Goal: Task Accomplishment & Management: Use online tool/utility

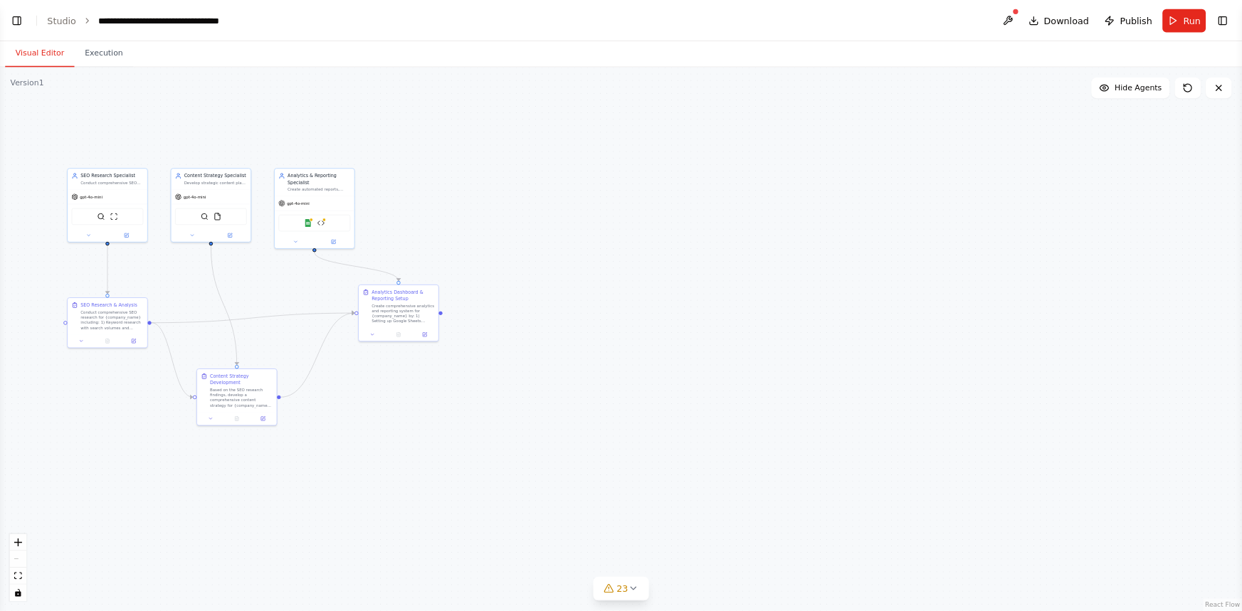
scroll to position [26026, 0]
click at [19, 28] on button "Toggle Left Sidebar" at bounding box center [19, 23] width 20 height 20
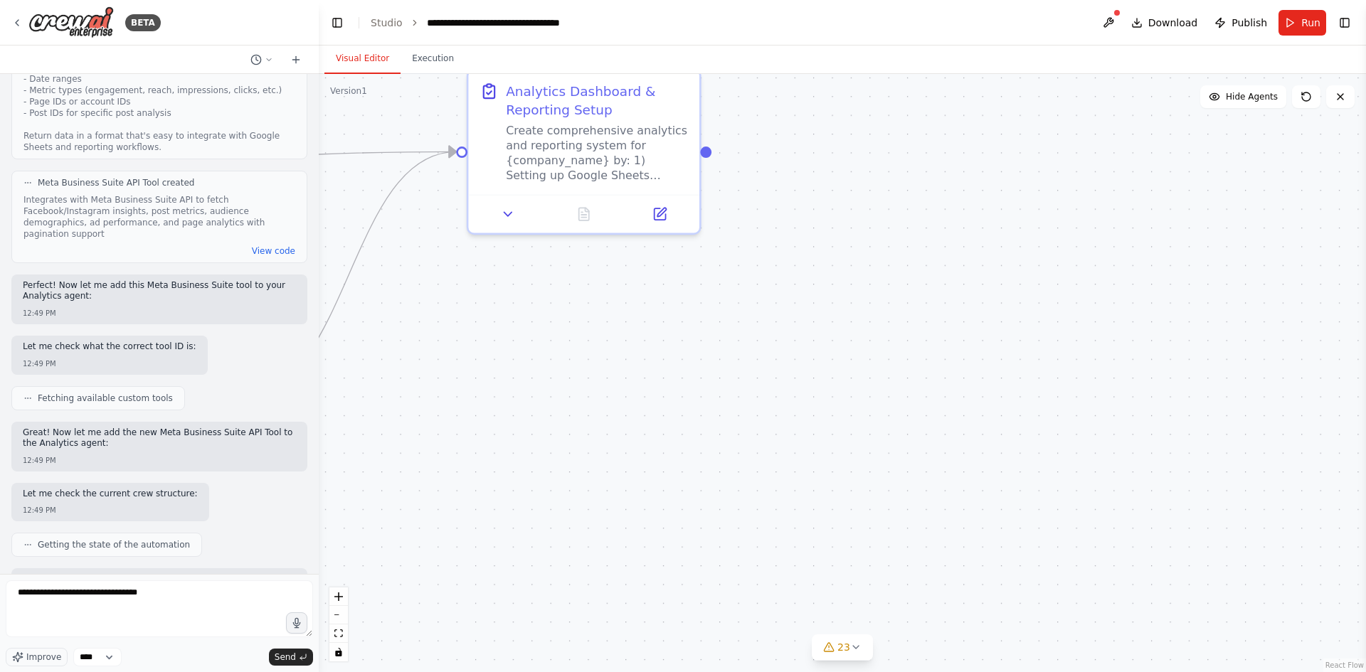
drag, startPoint x: 1247, startPoint y: 553, endPoint x: 802, endPoint y: 426, distance: 463.3
click at [681, 571] on div ".deletable-edge-delete-btn { width: 20px; height: 20px; border: 0px solid #ffff…" at bounding box center [843, 373] width 1048 height 598
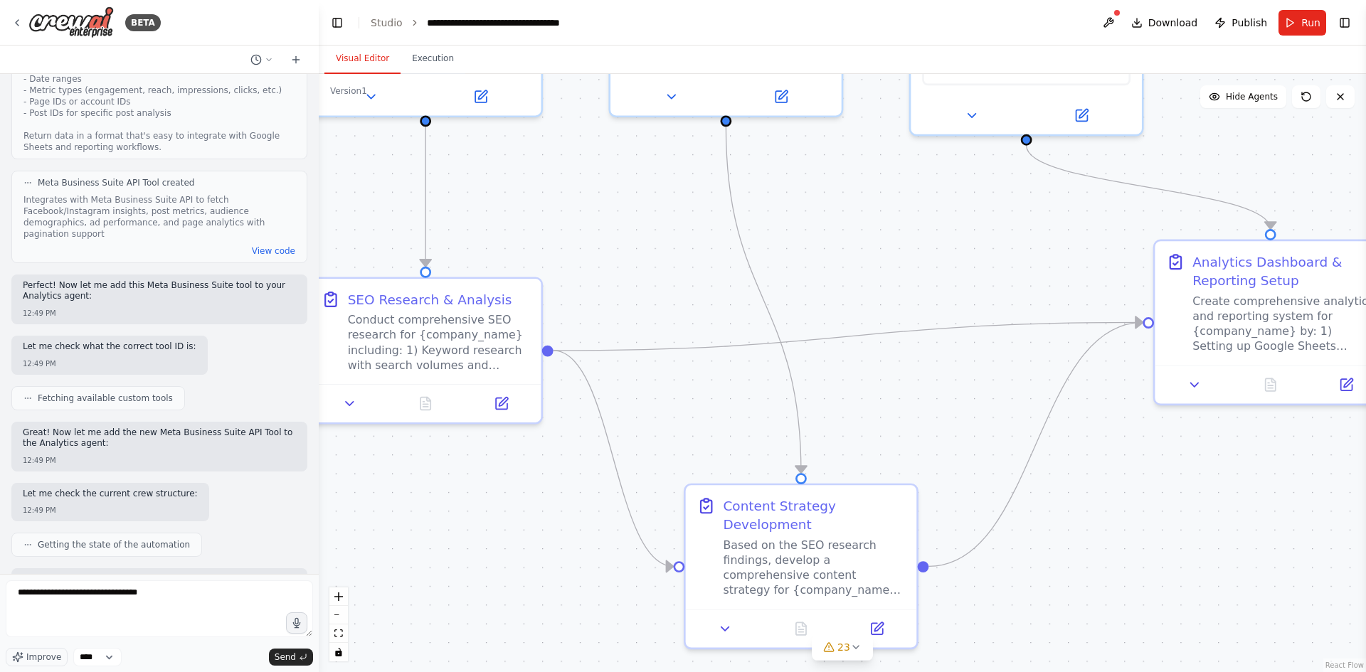
drag, startPoint x: 752, startPoint y: 403, endPoint x: 1208, endPoint y: 523, distance: 471.1
click at [681, 566] on div "BETA I need you to act as an expert AI developer to build a comprehensive socia…" at bounding box center [683, 336] width 1366 height 672
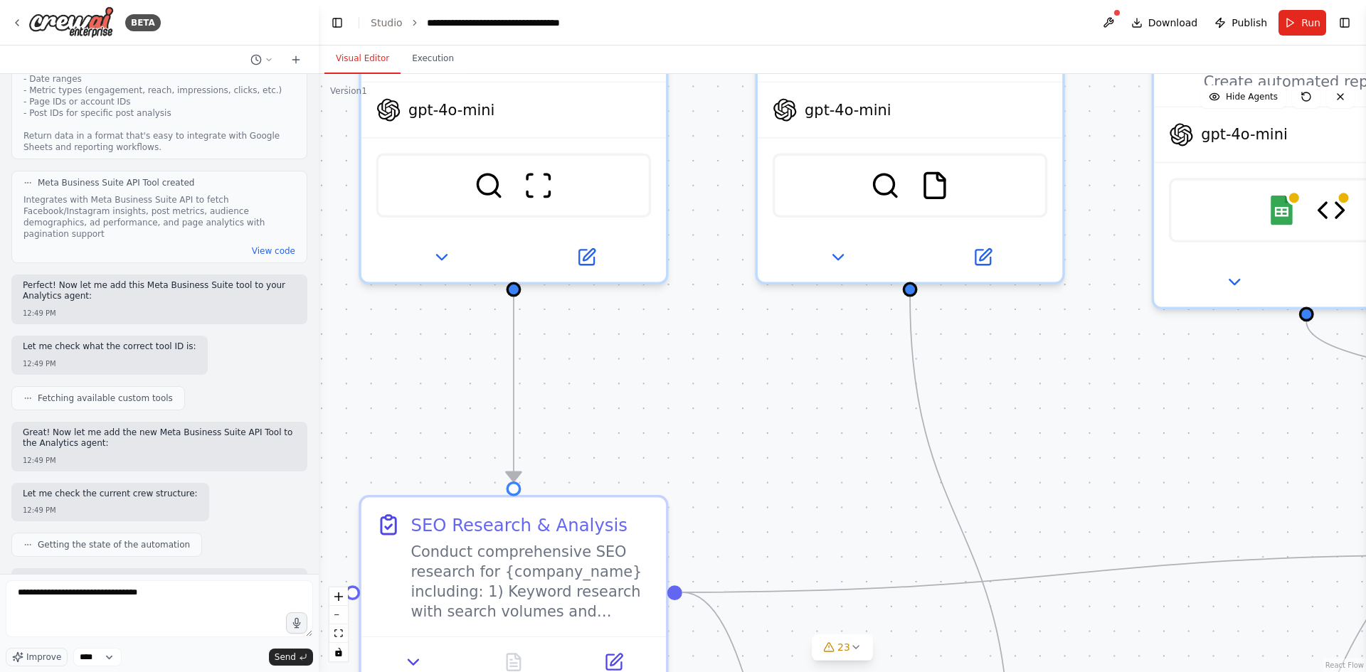
drag, startPoint x: 645, startPoint y: 260, endPoint x: 855, endPoint y: 506, distance: 323.6
click at [681, 527] on div ".deletable-edge-delete-btn { width: 20px; height: 20px; border: 0px solid #ffff…" at bounding box center [843, 373] width 1048 height 598
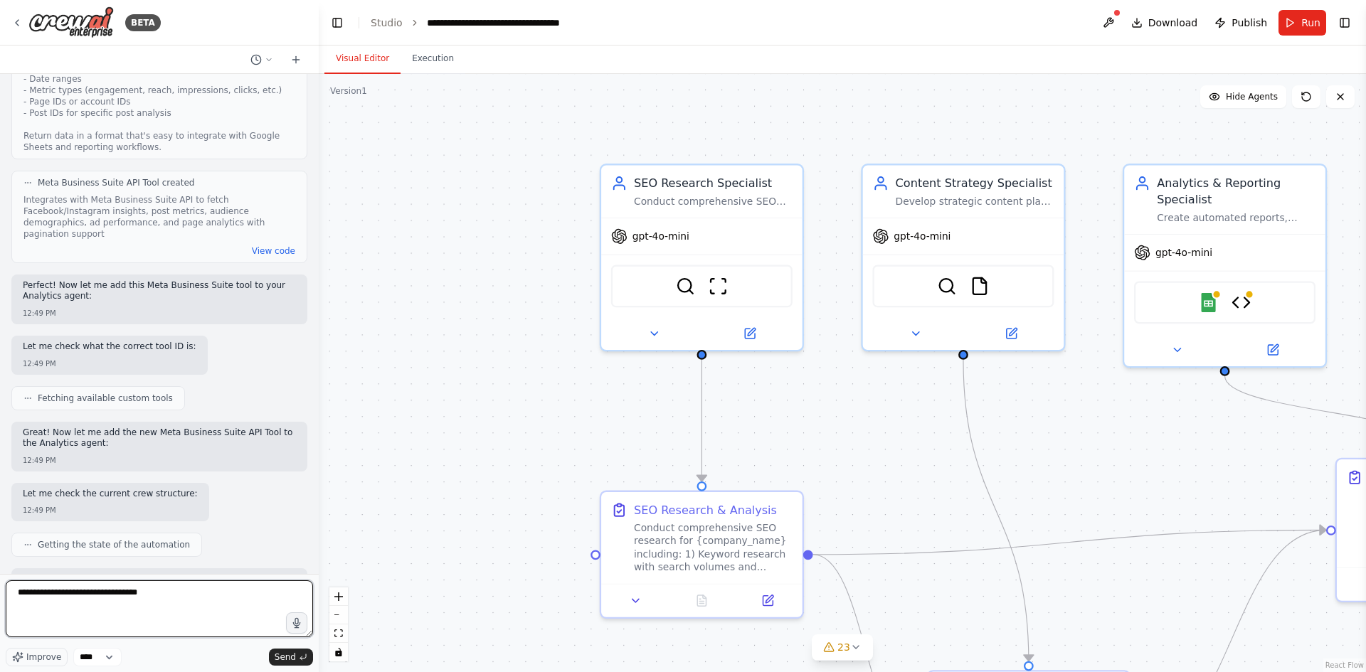
click at [174, 603] on textarea "**********" at bounding box center [159, 609] width 307 height 57
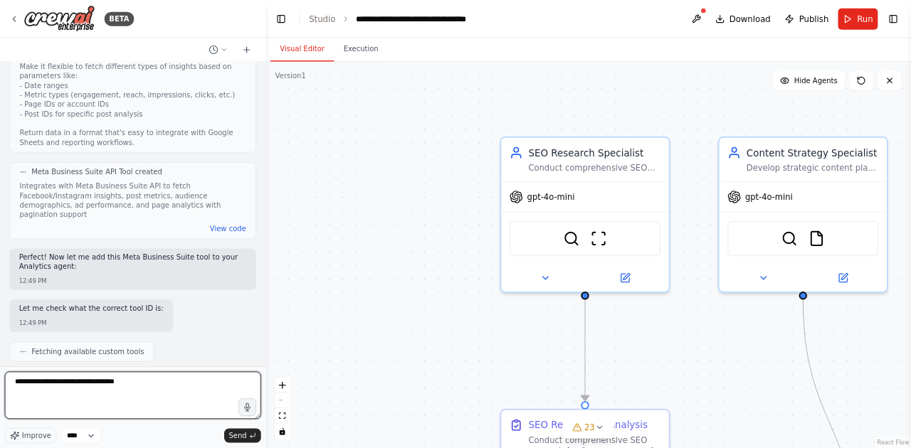
scroll to position [26002, 0]
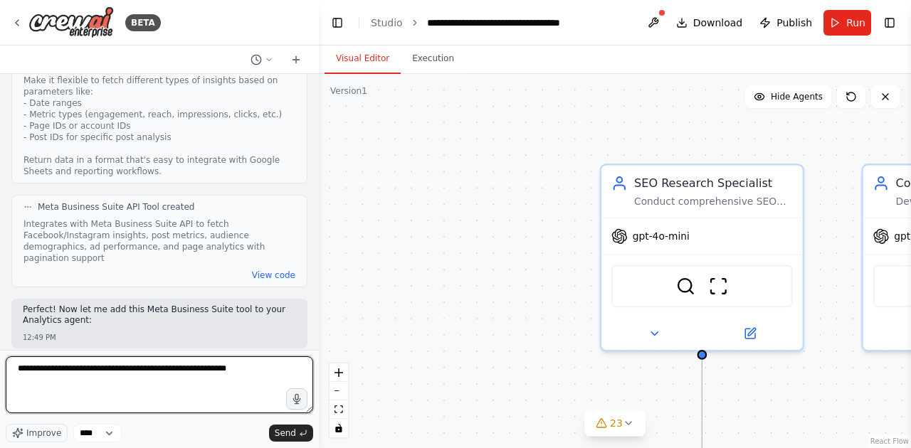
type textarea "**********"
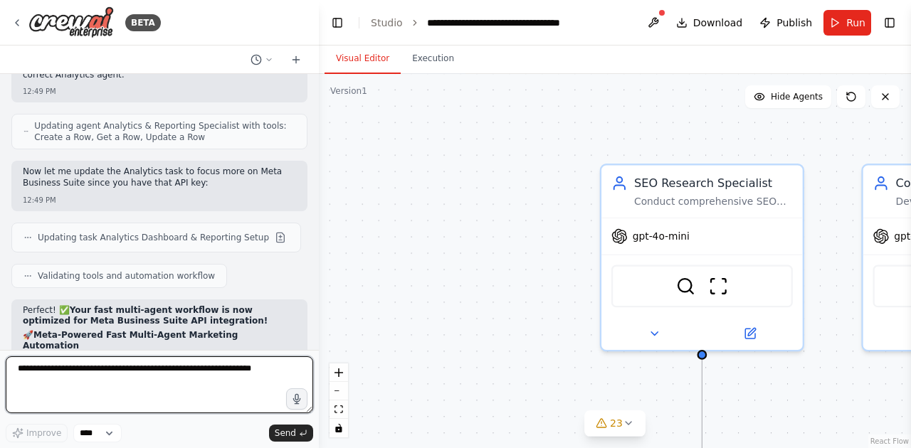
scroll to position [26554, 0]
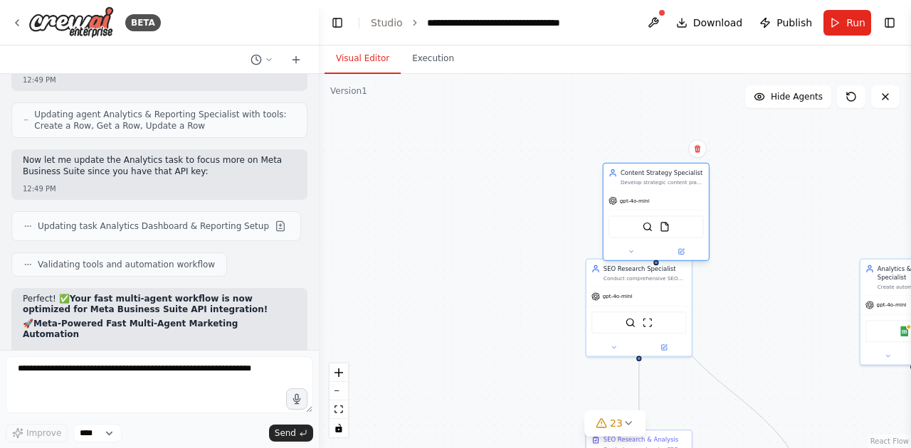
drag, startPoint x: 634, startPoint y: 265, endPoint x: 561, endPoint y: 215, distance: 88.0
click at [603, 243] on div at bounding box center [655, 251] width 105 height 17
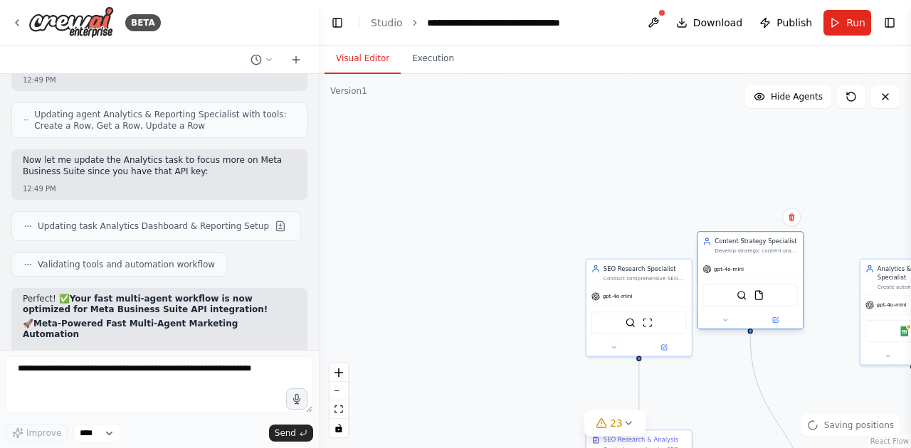
drag, startPoint x: 766, startPoint y: 242, endPoint x: 779, endPoint y: 307, distance: 66.6
click at [681, 307] on div "SerperDevTool FileReadTool" at bounding box center [749, 295] width 105 height 33
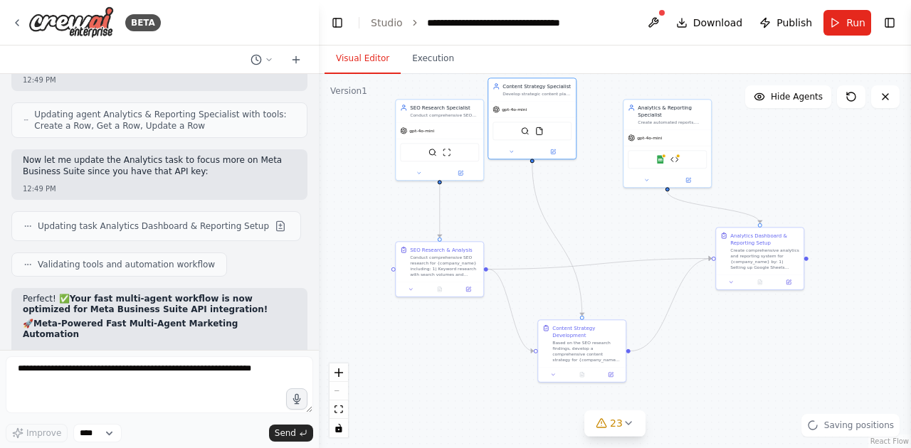
drag, startPoint x: 716, startPoint y: 376, endPoint x: 510, endPoint y: 201, distance: 271.1
click at [510, 201] on div ".deletable-edge-delete-btn { width: 20px; height: 20px; border: 0px solid #ffff…" at bounding box center [615, 261] width 592 height 374
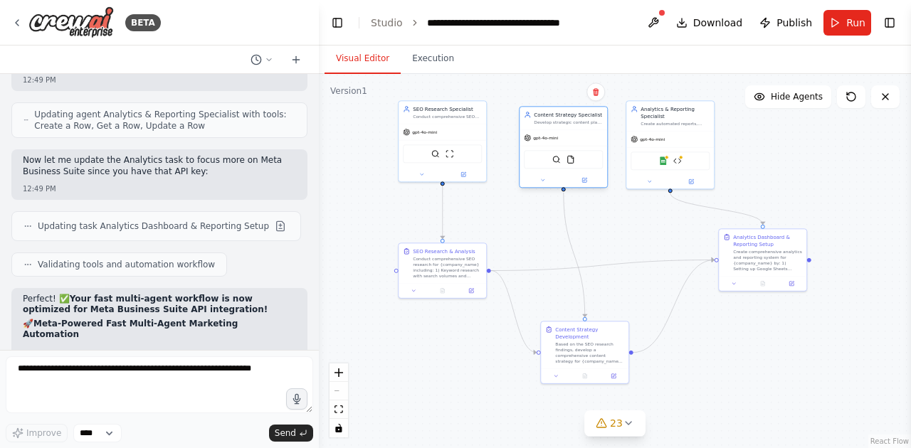
drag, startPoint x: 555, startPoint y: 118, endPoint x: 566, endPoint y: 139, distance: 23.6
click at [566, 139] on div "gpt-4o-mini" at bounding box center [563, 138] width 88 height 16
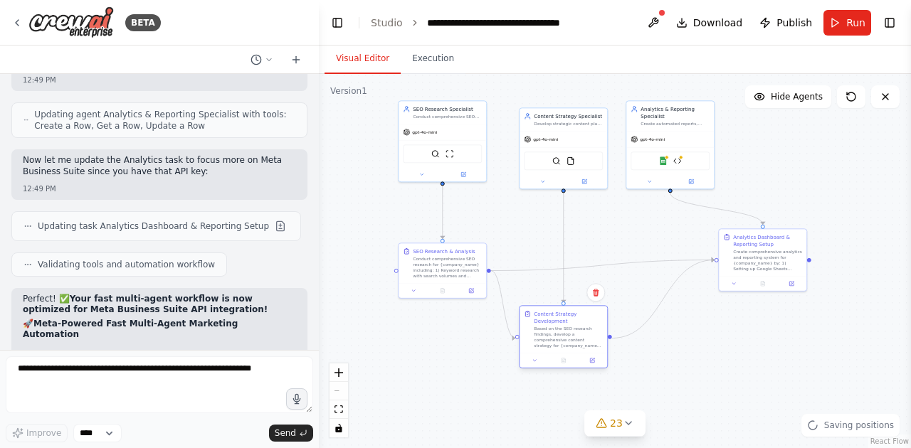
drag, startPoint x: 602, startPoint y: 363, endPoint x: 576, endPoint y: 359, distance: 26.0
click at [576, 353] on div "Content Strategy Development Based on the SEO research findings, develop a comp…" at bounding box center [563, 329] width 88 height 47
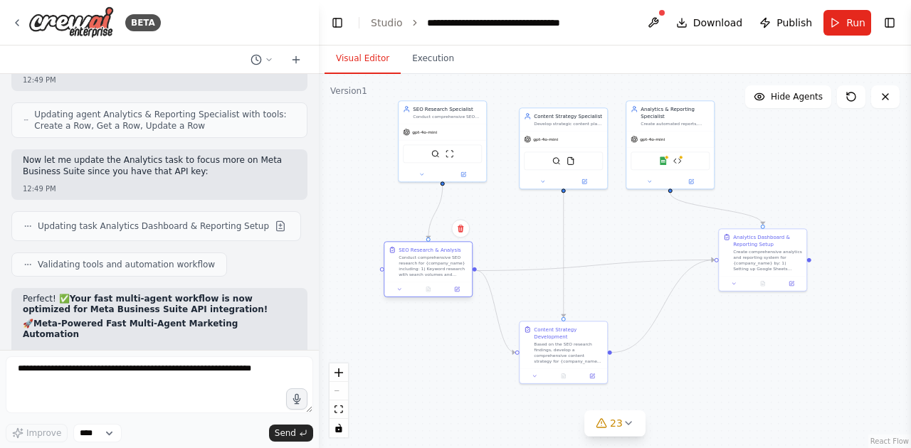
drag, startPoint x: 426, startPoint y: 282, endPoint x: 410, endPoint y: 282, distance: 15.7
click at [410, 282] on div at bounding box center [428, 289] width 88 height 15
drag, startPoint x: 560, startPoint y: 363, endPoint x: 679, endPoint y: 322, distance: 125.8
click at [568, 339] on div "Based on the SEO research findings, develop a comprehensive content strategy fo…" at bounding box center [575, 331] width 69 height 23
drag, startPoint x: 749, startPoint y: 278, endPoint x: 761, endPoint y: 276, distance: 11.5
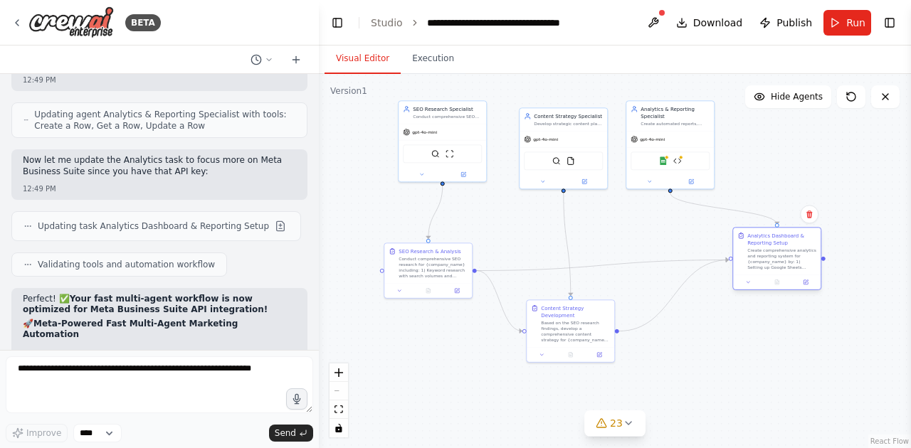
click at [681, 276] on div at bounding box center [777, 282] width 88 height 15
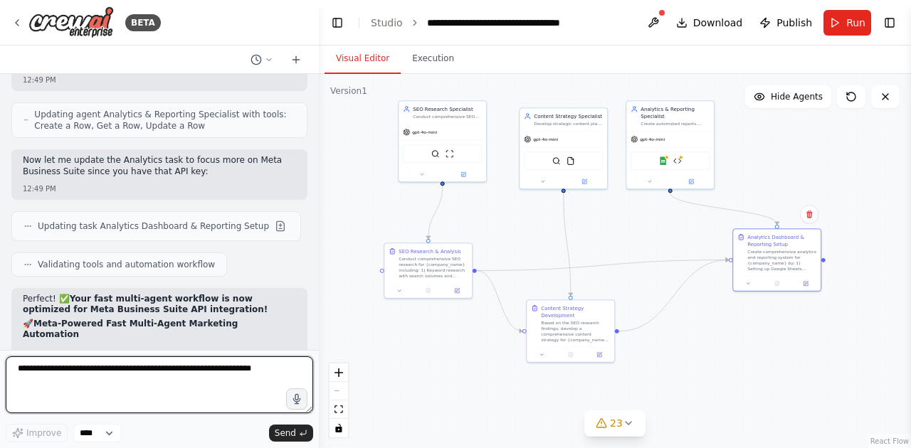
click at [164, 382] on textarea at bounding box center [159, 385] width 307 height 57
type textarea "***"
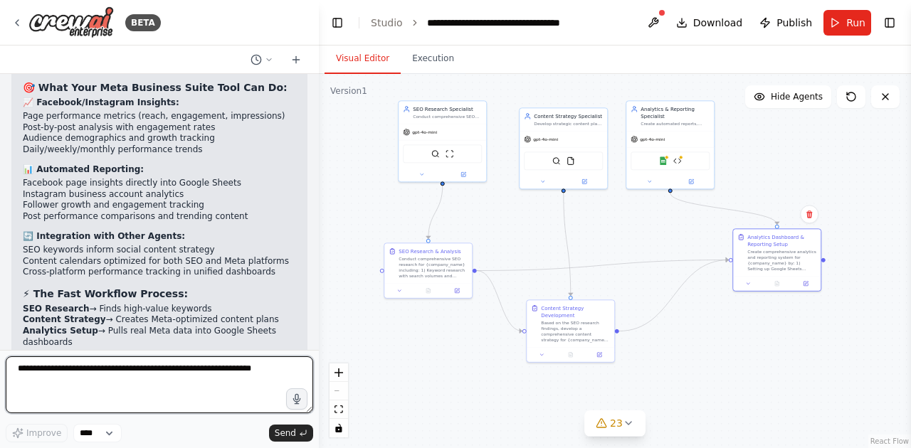
scroll to position [27050, 0]
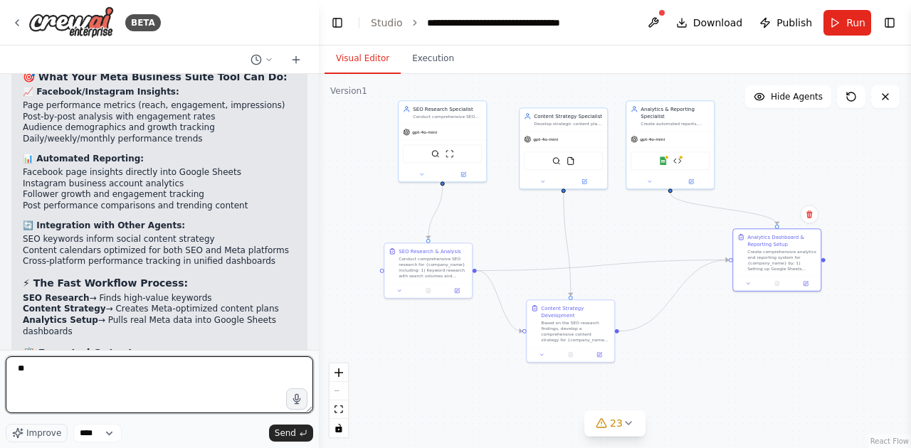
type textarea "*"
type textarea "**********"
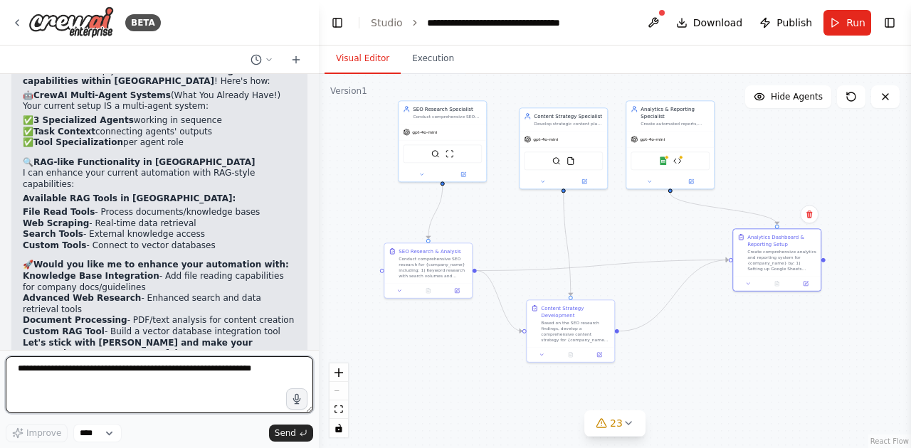
scroll to position [27635, 0]
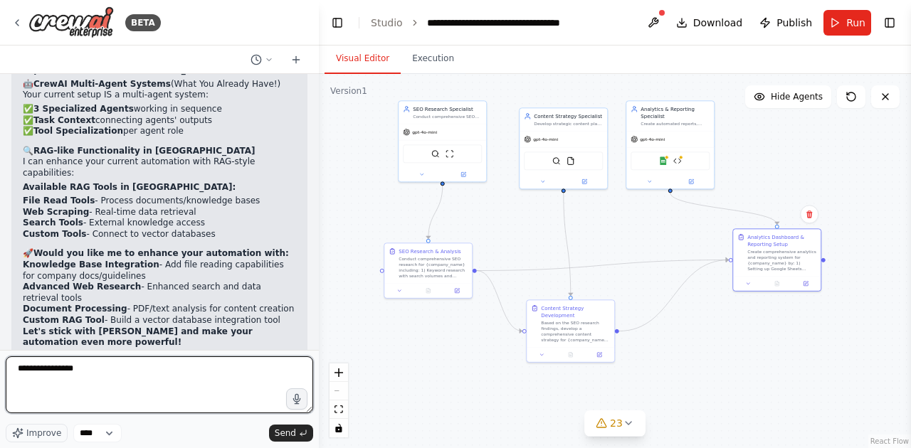
type textarea "**********"
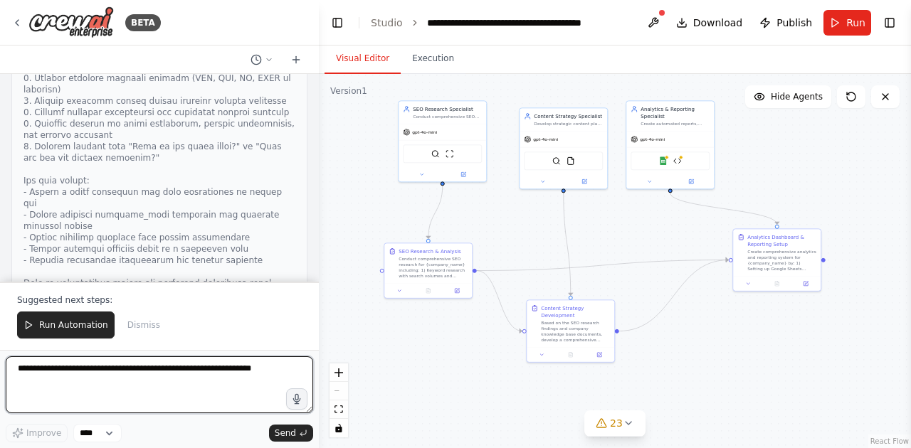
scroll to position [29693, 0]
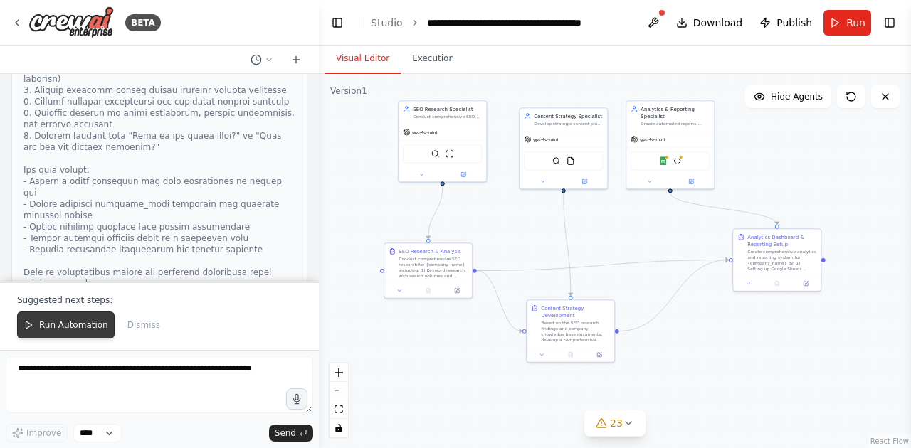
click at [93, 320] on button "Run Automation" at bounding box center [65, 325] width 97 height 27
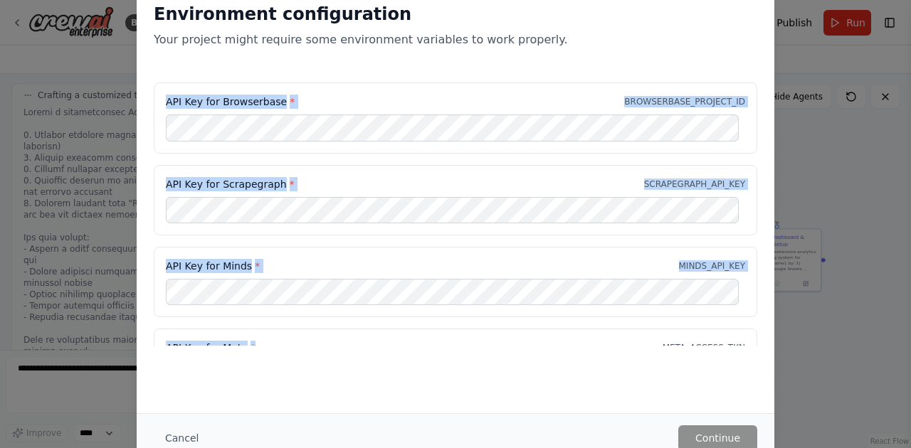
scroll to position [144, 0]
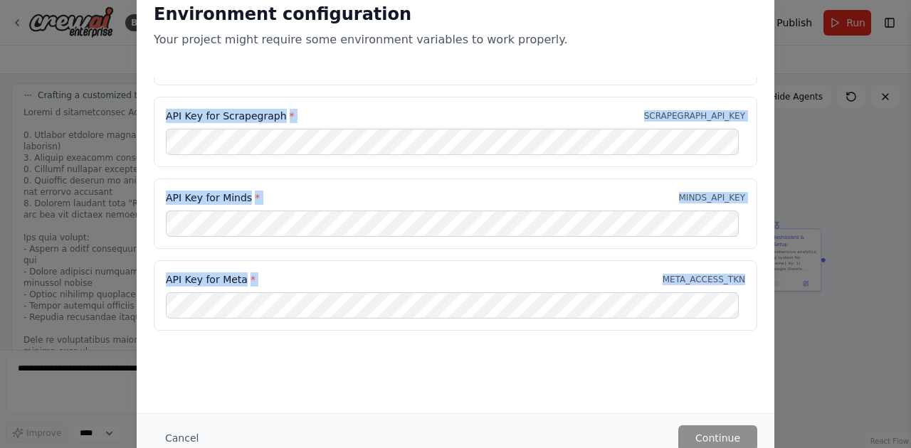
click at [320, 312] on div "API Key for Browserbase * BROWSERBASE_API_KEY API Key for Browserbase * BROWSER…" at bounding box center [455, 131] width 603 height 399
copy div "PI Key for Browserbase * BROWSERBASE_API_KEY API Key for Browserbase * BROWSERB…"
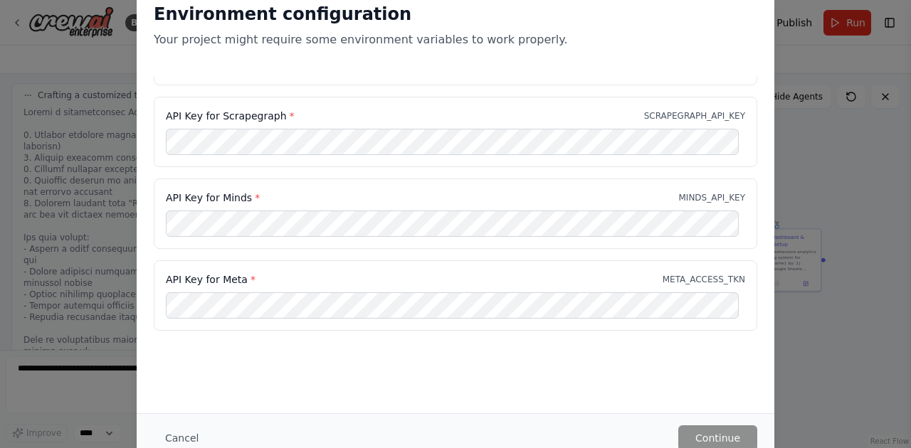
click at [367, 344] on div "API Key for Browserbase * BROWSERBASE_API_KEY API Key for Browserbase * BROWSER…" at bounding box center [456, 140] width 638 height 416
